Goal: Task Accomplishment & Management: Manage account settings

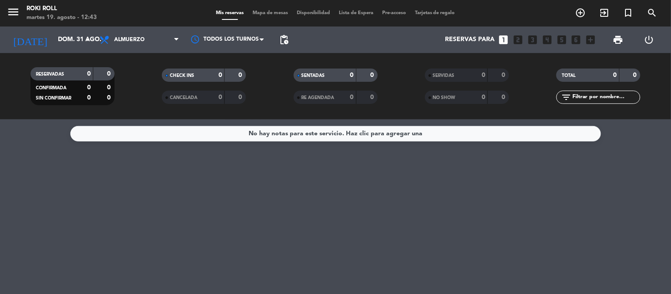
click at [378, 134] on div "No hay notas para este servicio. Haz clic para agregar una" at bounding box center [336, 134] width 174 height 10
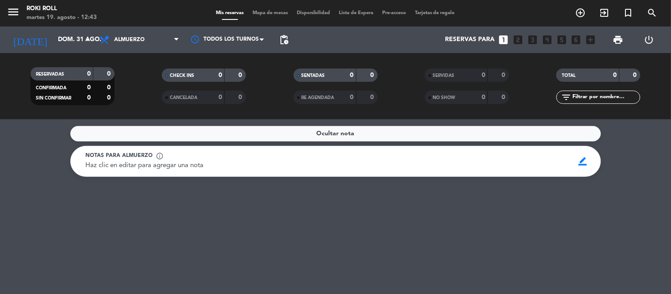
click at [378, 134] on div "Ocultar nota" at bounding box center [335, 133] width 531 height 15
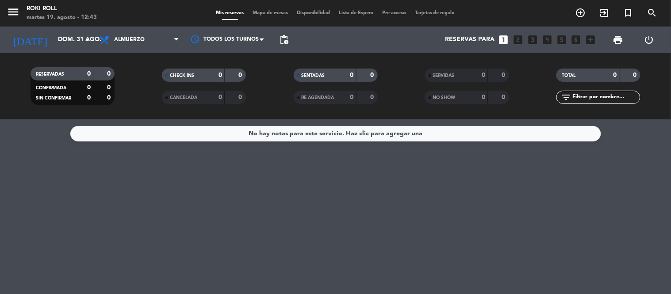
click at [323, 13] on span "Disponibilidad" at bounding box center [313, 13] width 42 height 5
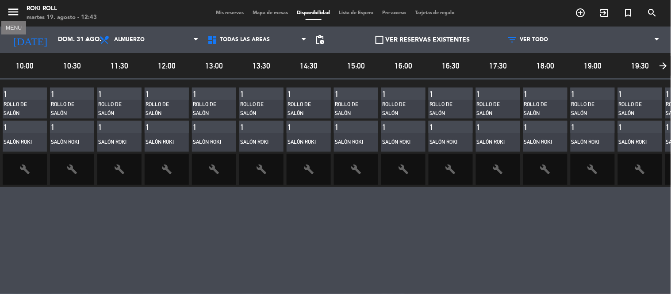
click at [7, 9] on icon "menu" at bounding box center [13, 11] width 13 height 13
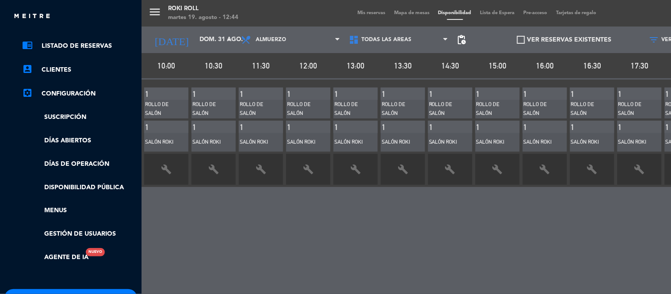
scroll to position [37, 0]
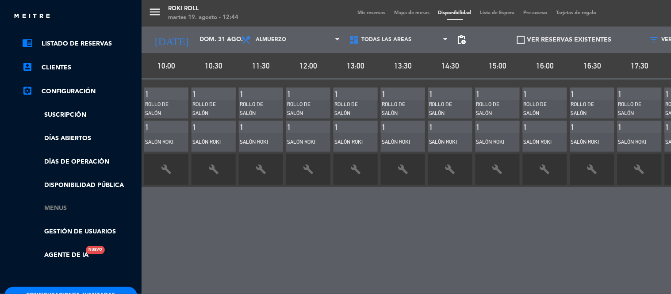
click at [91, 209] on link "Menus" at bounding box center [79, 209] width 115 height 10
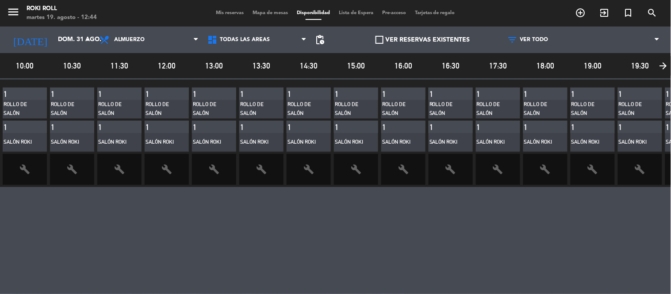
click at [15, 140] on div "Salón Roki" at bounding box center [19, 142] width 31 height 9
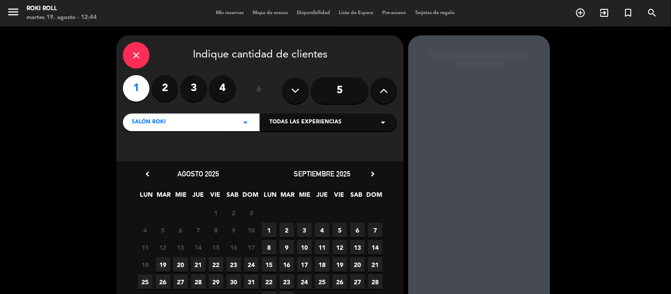
click at [325, 119] on span "Todas las experiencias" at bounding box center [305, 122] width 72 height 9
click at [131, 57] on icon "close" at bounding box center [136, 55] width 11 height 11
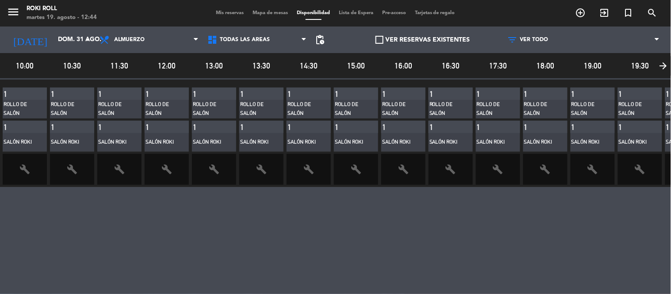
click at [123, 239] on div "10:00 10:30 11:30 12:00 13:00 13:30 14:30 15:00 16:00 16:30 17:30 18:00 19:00 1…" at bounding box center [335, 185] width 671 height 265
click at [376, 42] on span at bounding box center [380, 40] width 8 height 8
click at [423, 40] on input "VER RESERVAS EXISTENTES" at bounding box center [423, 40] width 0 height 0
click at [376, 42] on span at bounding box center [380, 40] width 8 height 8
click at [423, 40] on input "VER RESERVAS EXISTENTES" at bounding box center [423, 40] width 0 height 0
